Goal: Information Seeking & Learning: Learn about a topic

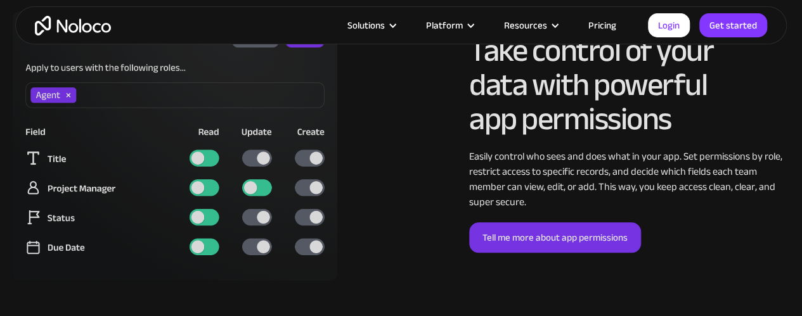
scroll to position [3029, 0]
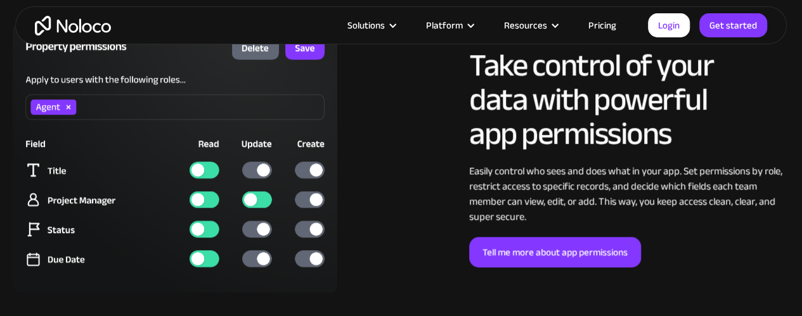
click at [0, 0] on nav "Connected Data Easily Manage Your Data with Noloco Tables and sync with the too…" at bounding box center [0, 0] width 0 height 0
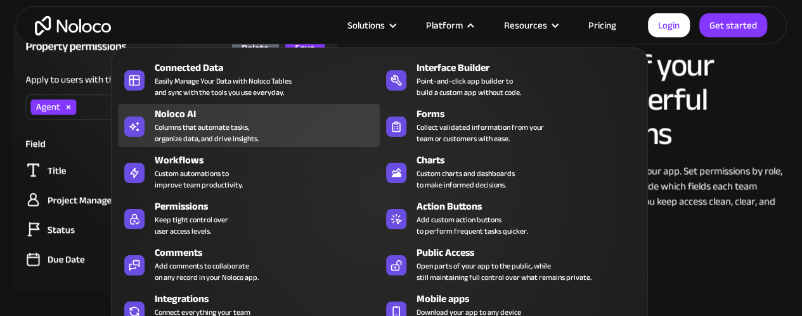
click at [238, 107] on div "Noloco AI" at bounding box center [270, 114] width 230 height 15
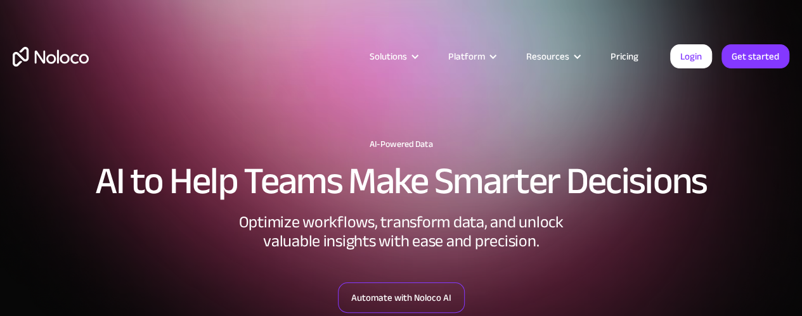
click at [413, 299] on link "Automate with Noloco AI" at bounding box center [401, 298] width 127 height 30
